Goal: Task Accomplishment & Management: Use online tool/utility

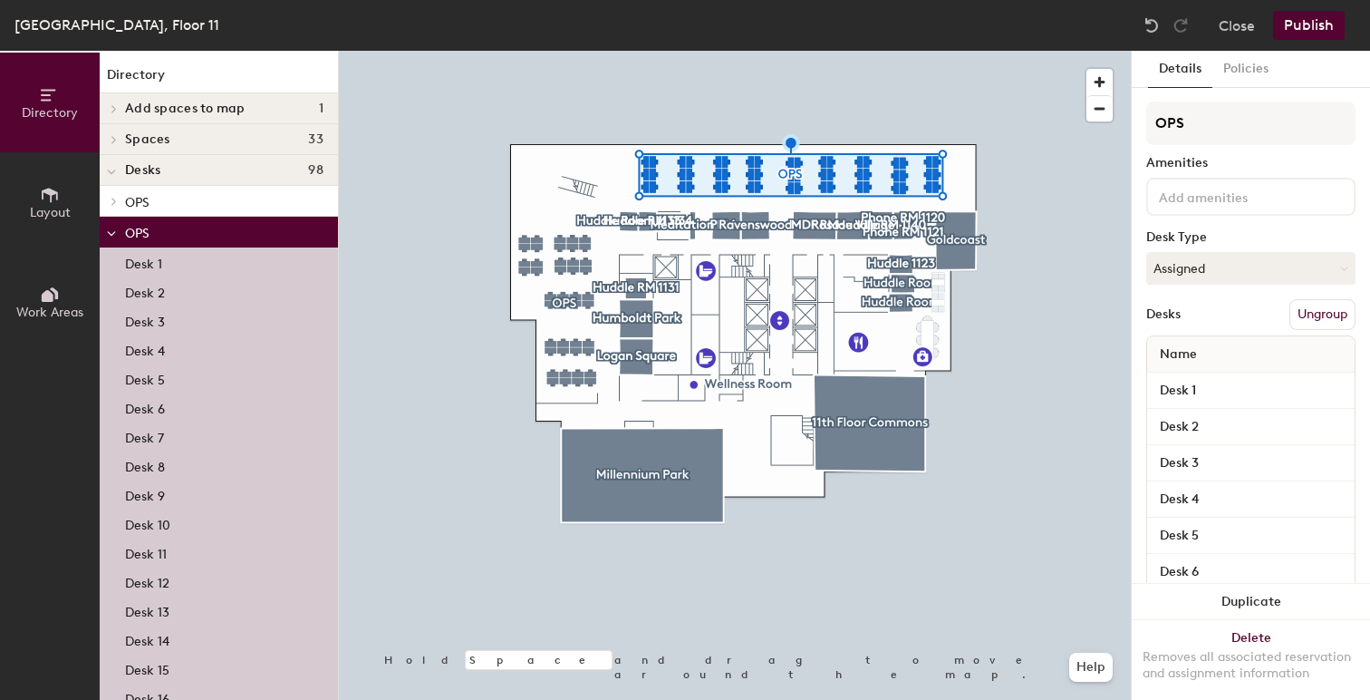
click at [117, 200] on icon at bounding box center [114, 201] width 7 height 9
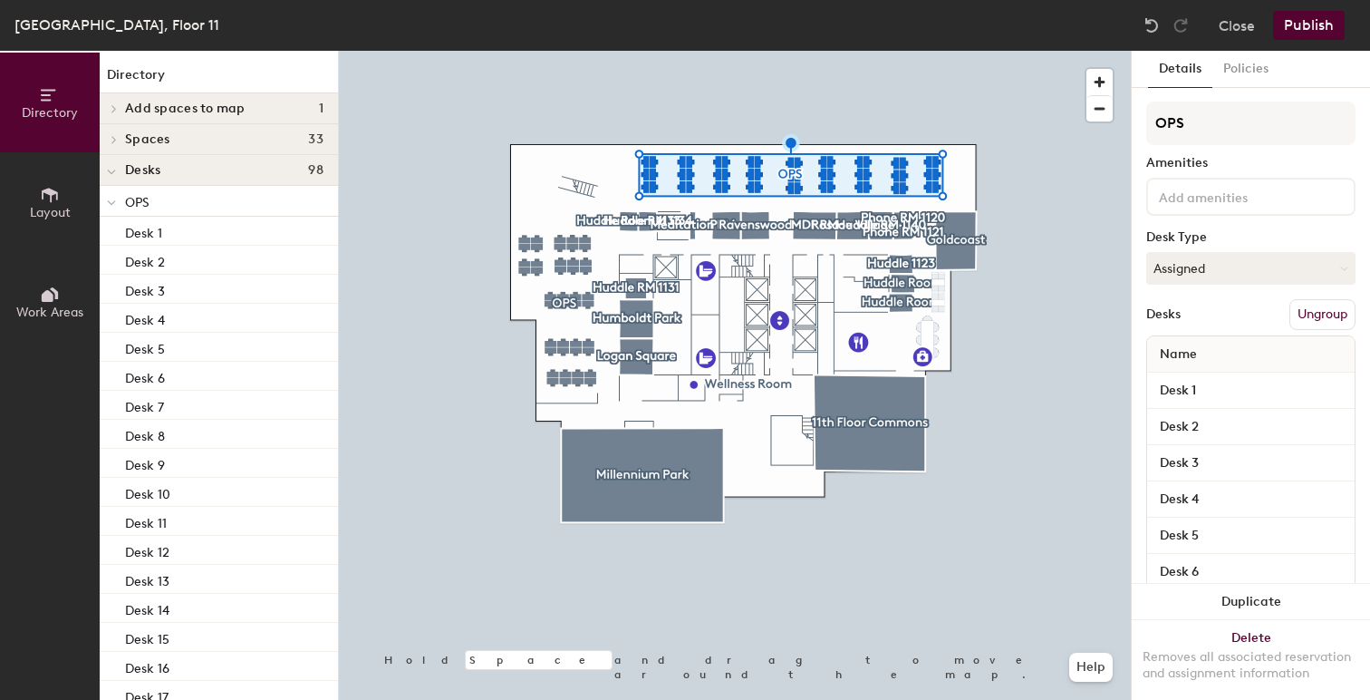
click at [115, 200] on icon at bounding box center [111, 202] width 9 height 7
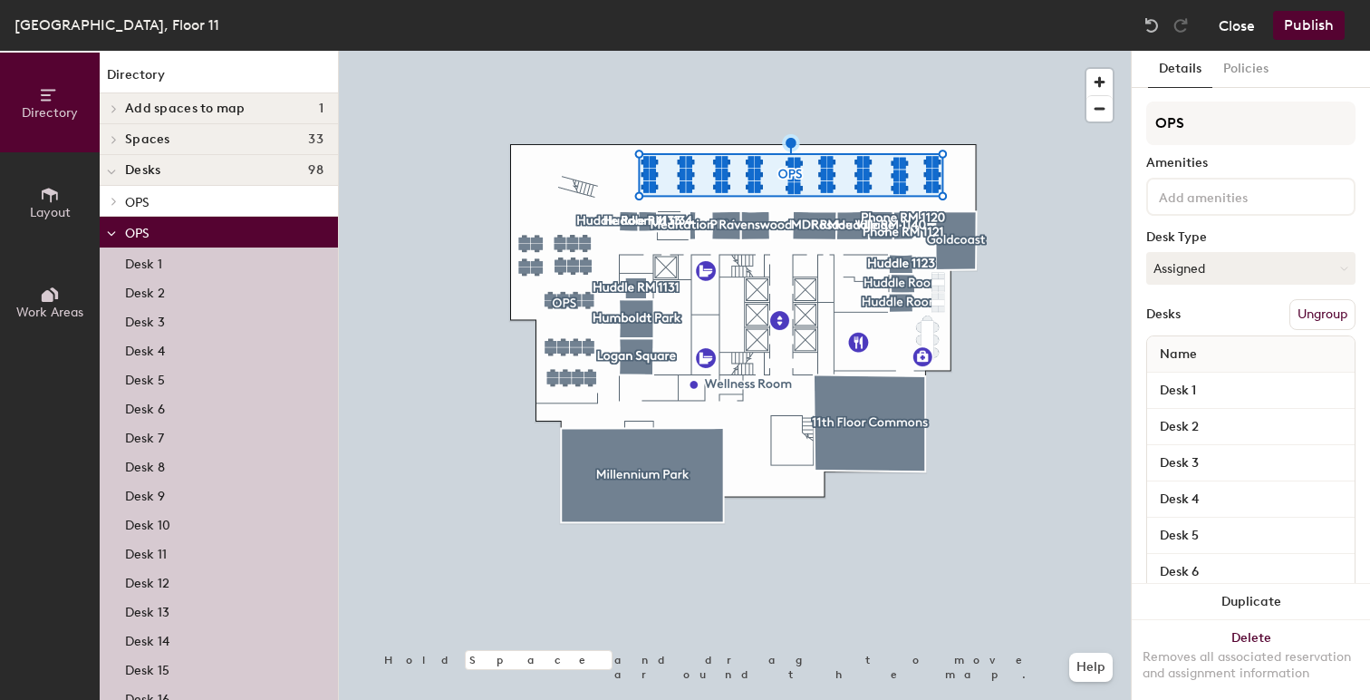
click at [1235, 34] on button "Close" at bounding box center [1237, 25] width 36 height 29
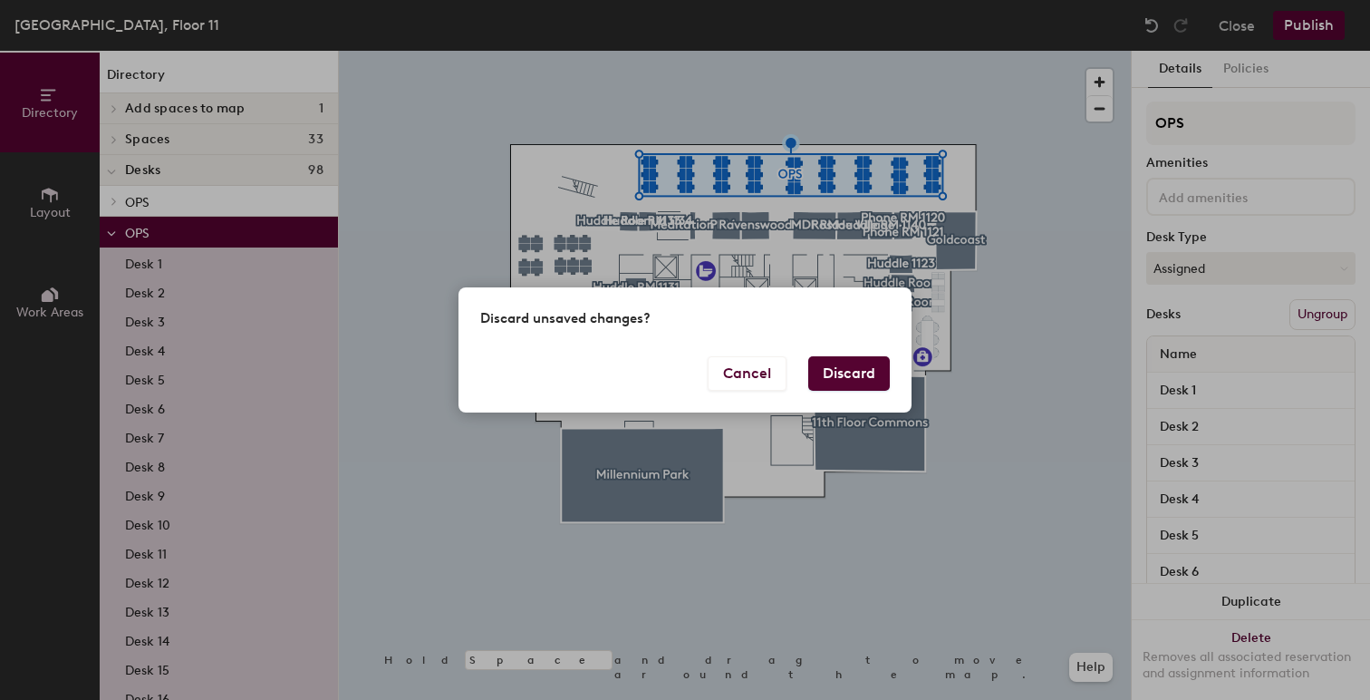
click at [875, 366] on button "Discard" at bounding box center [849, 373] width 82 height 34
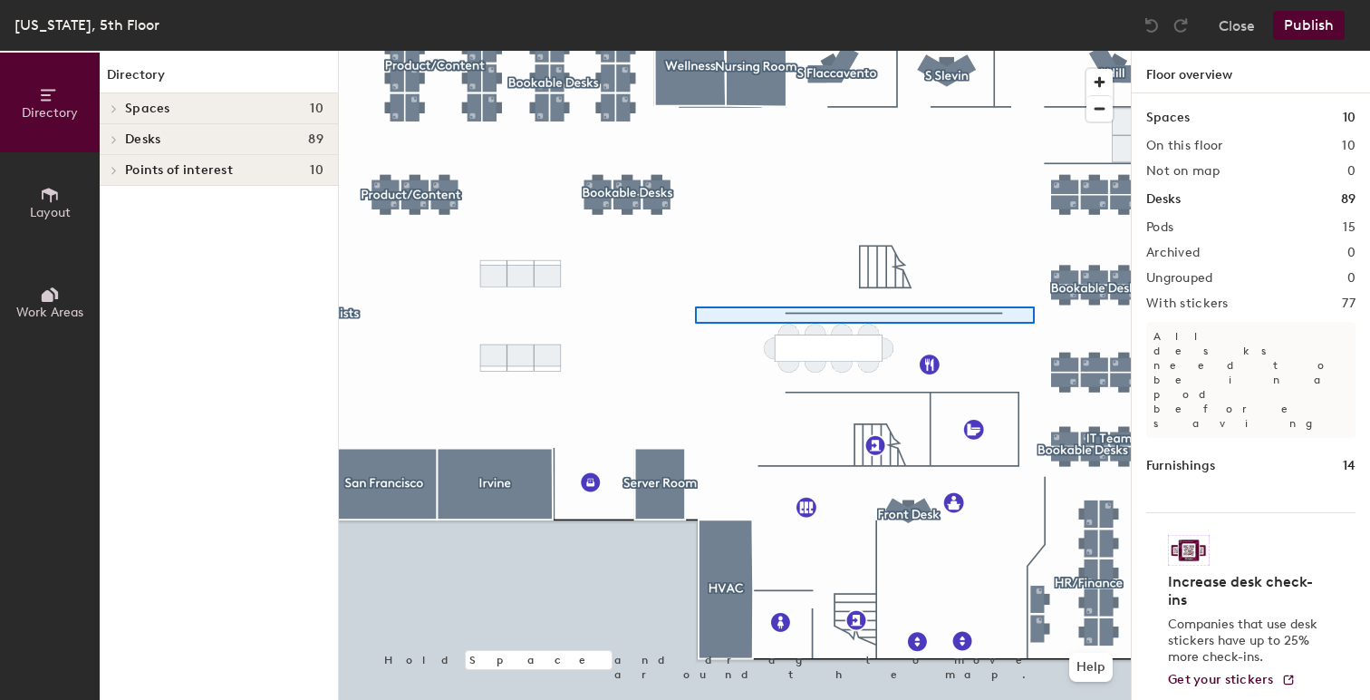
click at [698, 51] on div at bounding box center [735, 51] width 792 height 0
click at [969, 51] on div at bounding box center [735, 51] width 792 height 0
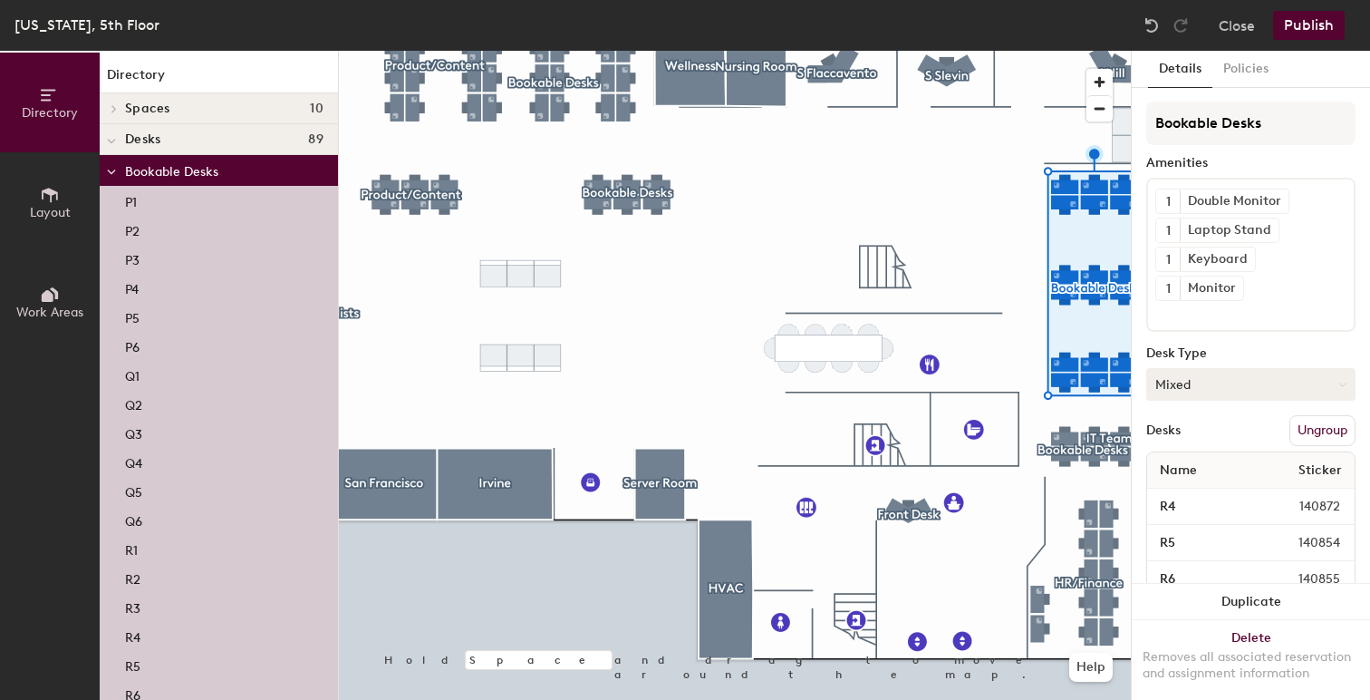
click at [1342, 377] on button "Mixed" at bounding box center [1250, 384] width 209 height 33
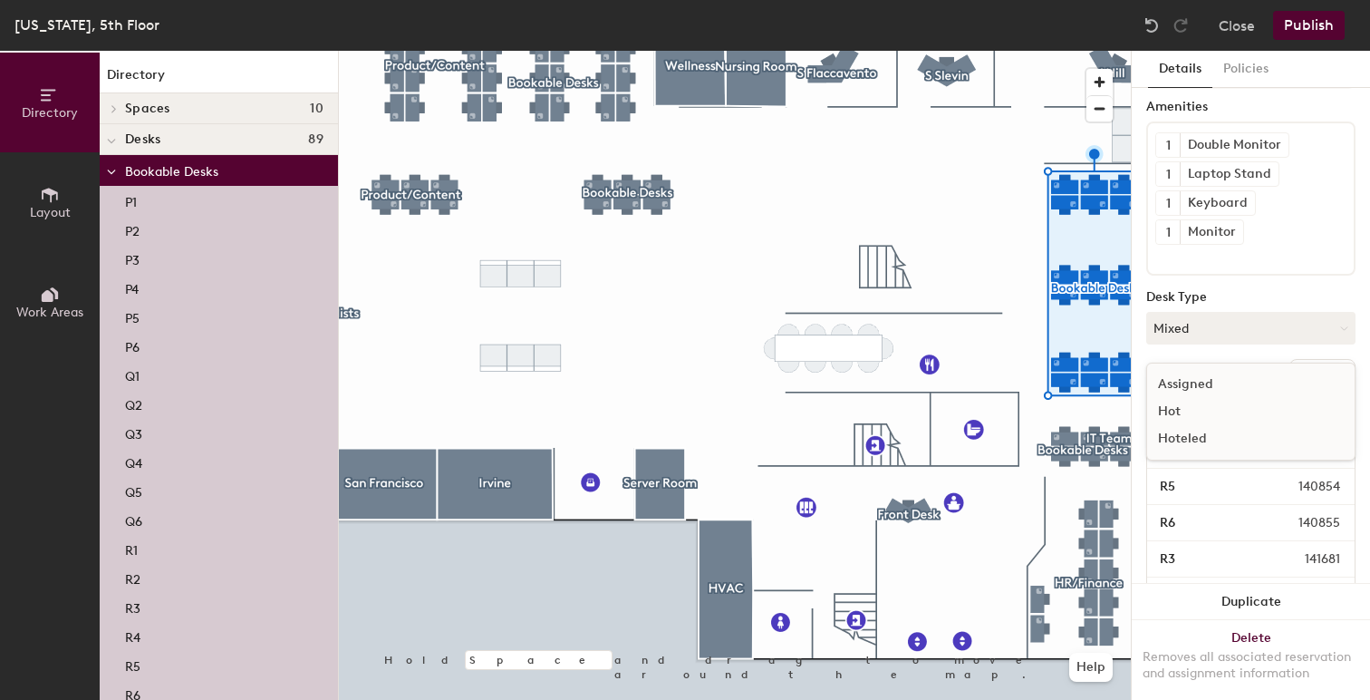
scroll to position [36, 0]
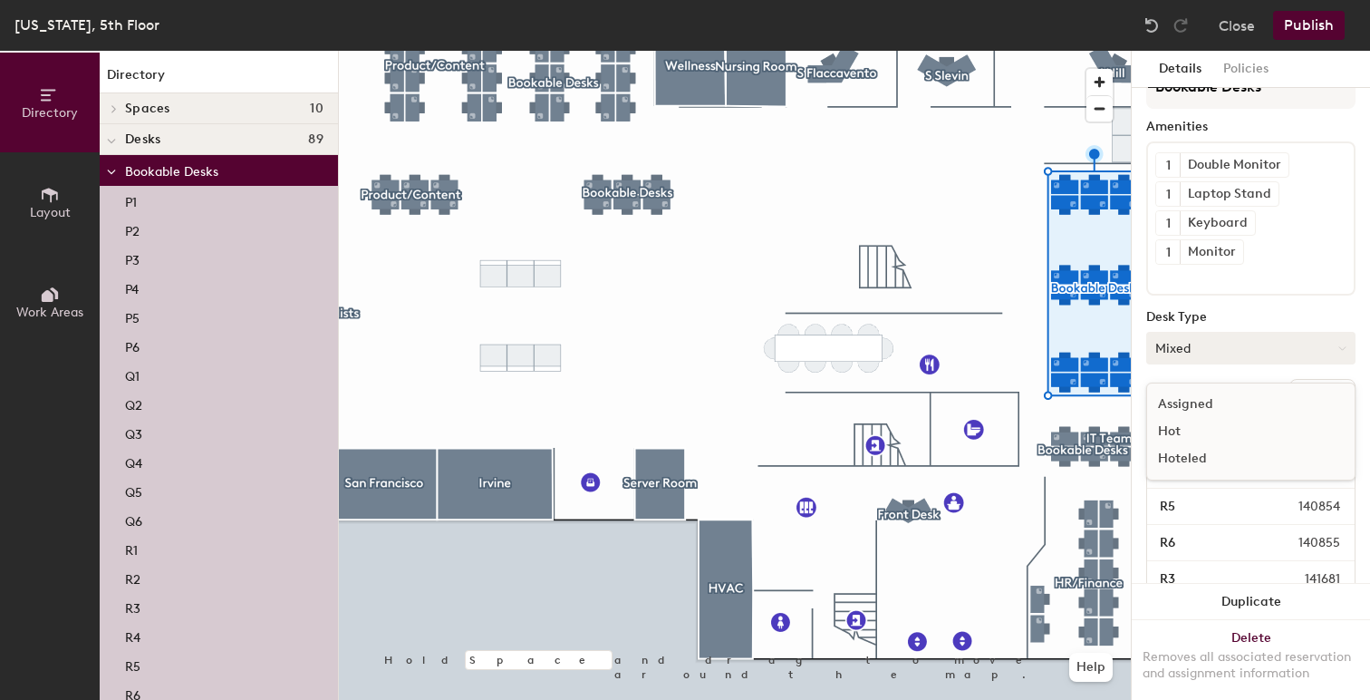
click at [1339, 350] on icon at bounding box center [1343, 348] width 8 height 8
click at [1231, 24] on button "Close" at bounding box center [1237, 25] width 36 height 29
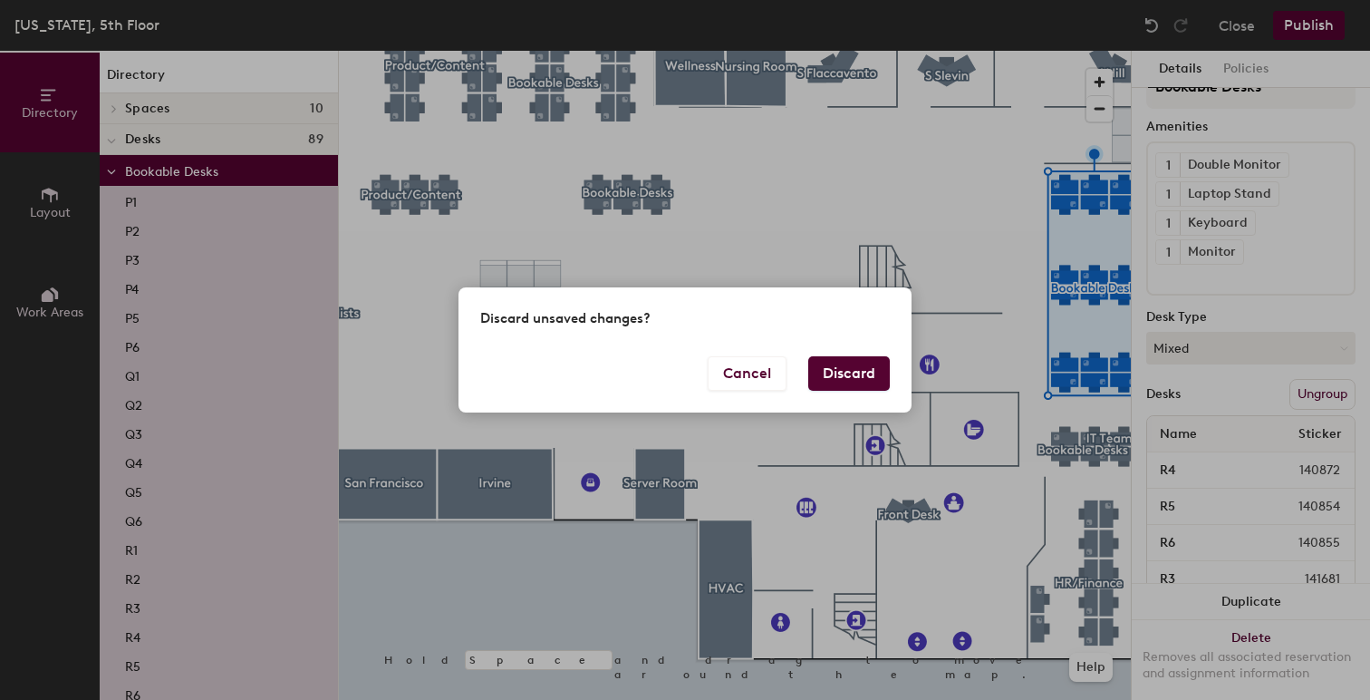
click at [839, 369] on button "Discard" at bounding box center [849, 373] width 82 height 34
